Goal: Task Accomplishment & Management: Manage account settings

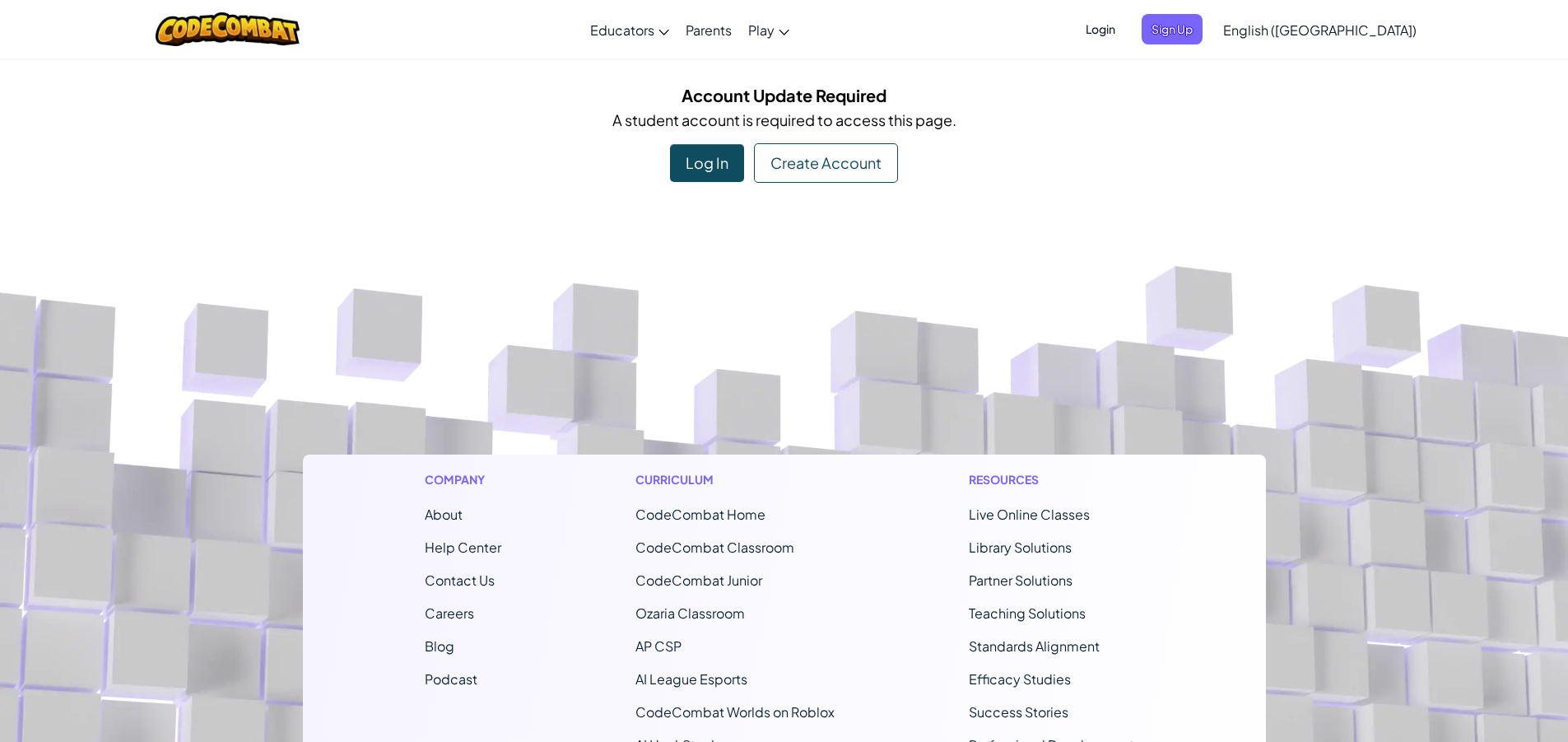
click at [1126, 27] on span "Login" at bounding box center [1101, 29] width 50 height 30
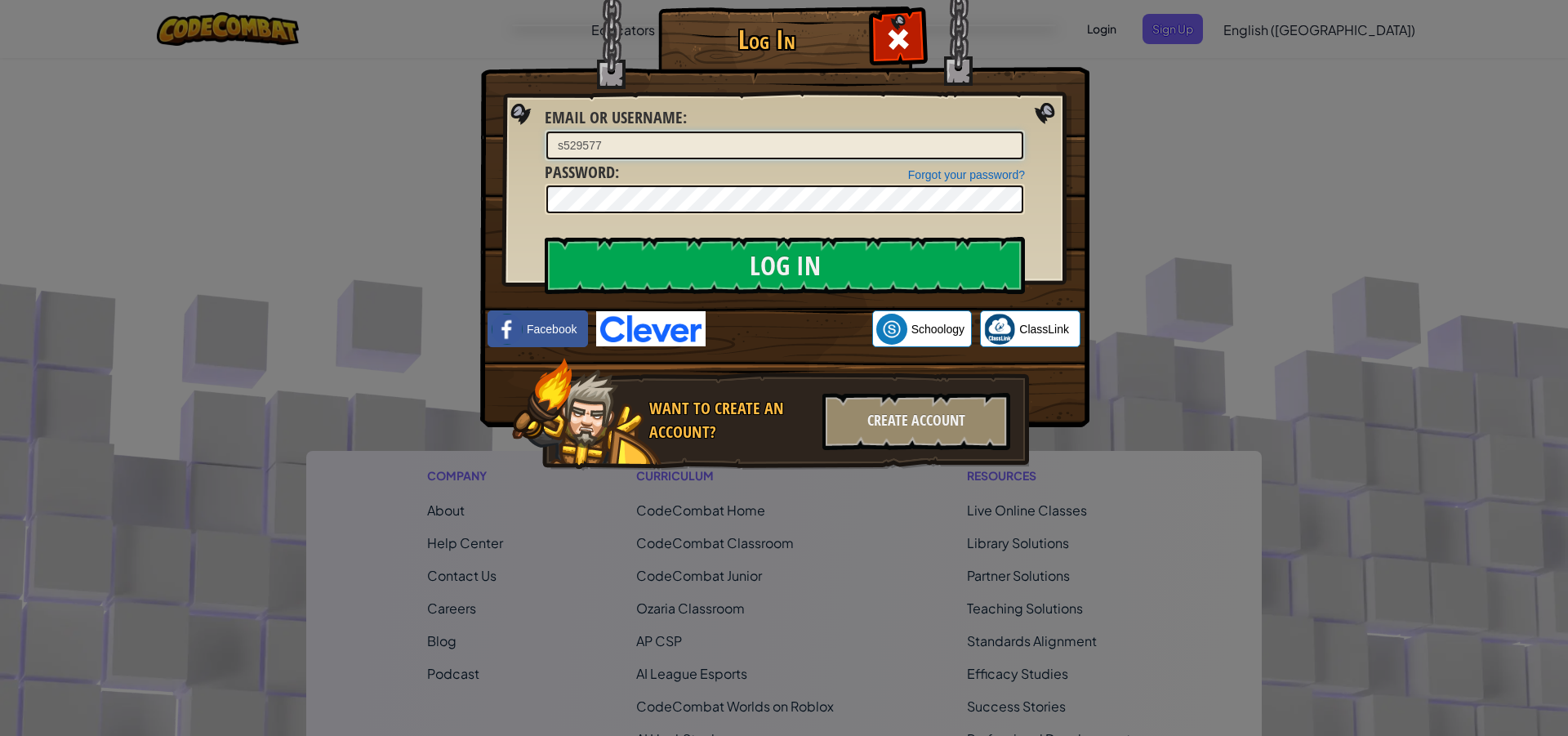
type input "s529577"
click at [873, 257] on input "Log In" at bounding box center [784, 265] width 480 height 57
